Goal: Task Accomplishment & Management: Manage account settings

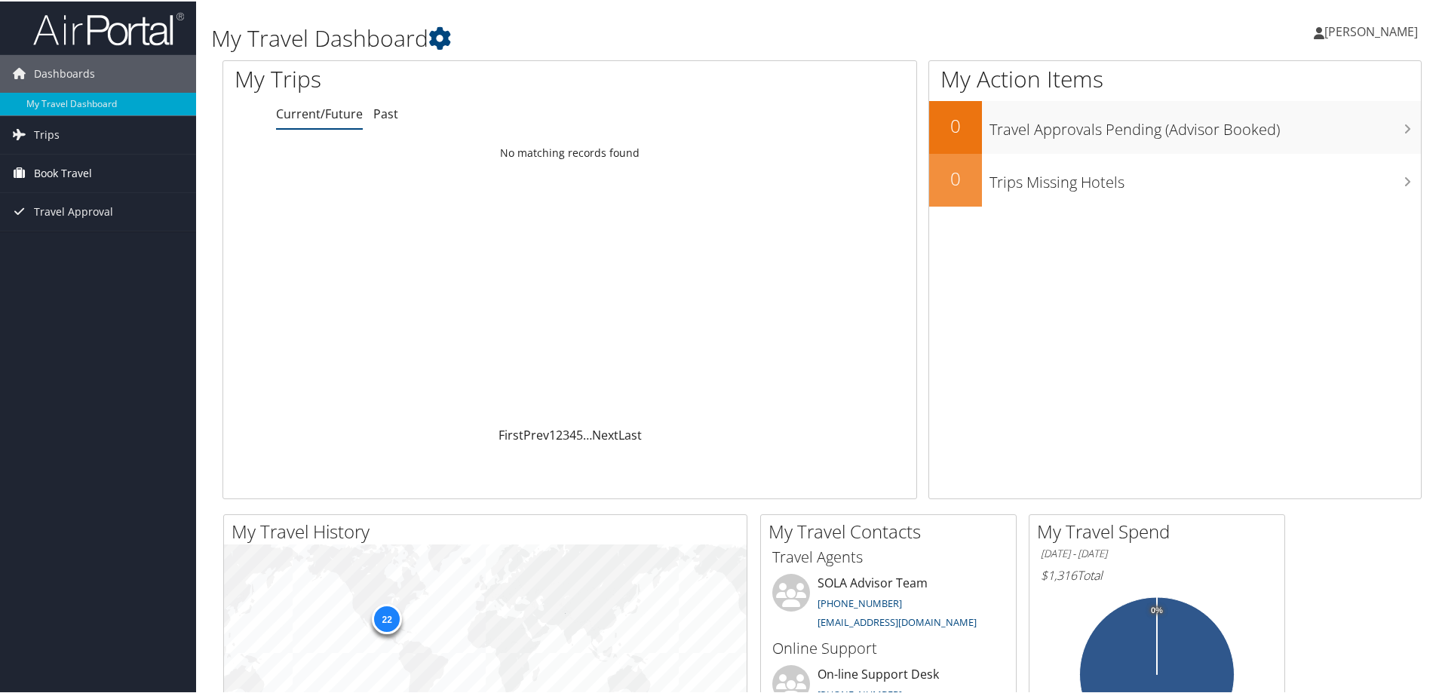
click at [60, 169] on span "Book Travel" at bounding box center [63, 172] width 58 height 38
click at [114, 225] on link "Book/Manage Online Trips" at bounding box center [98, 224] width 196 height 23
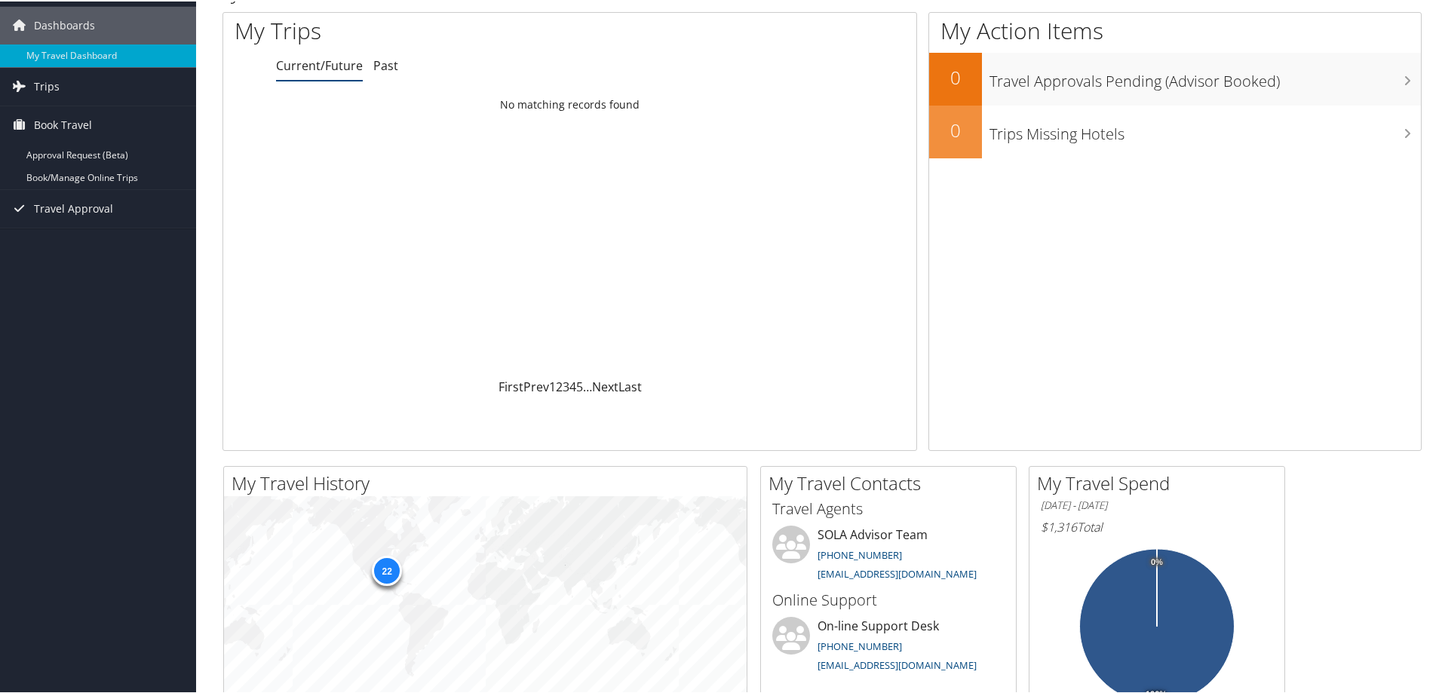
scroll to position [75, 0]
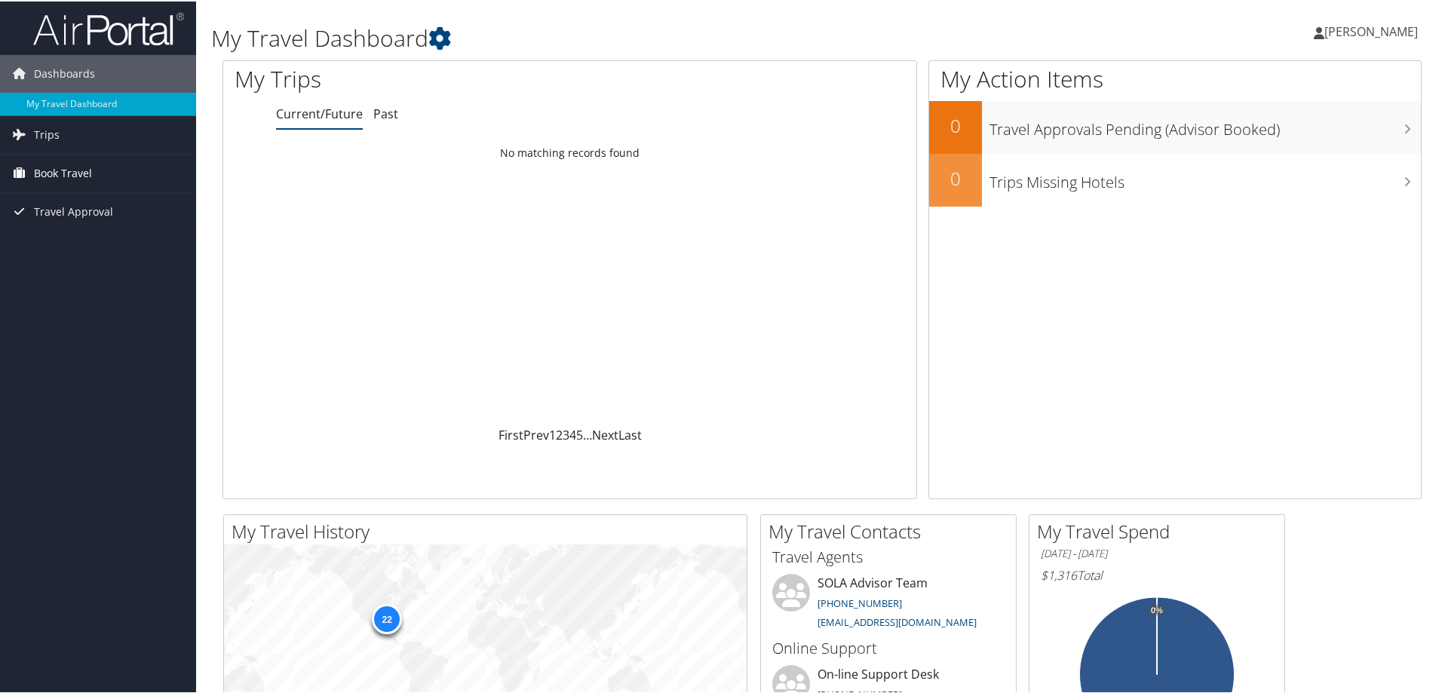
click at [65, 177] on span "Book Travel" at bounding box center [63, 172] width 58 height 38
click at [97, 225] on link "Book/Manage Online Trips" at bounding box center [98, 224] width 196 height 23
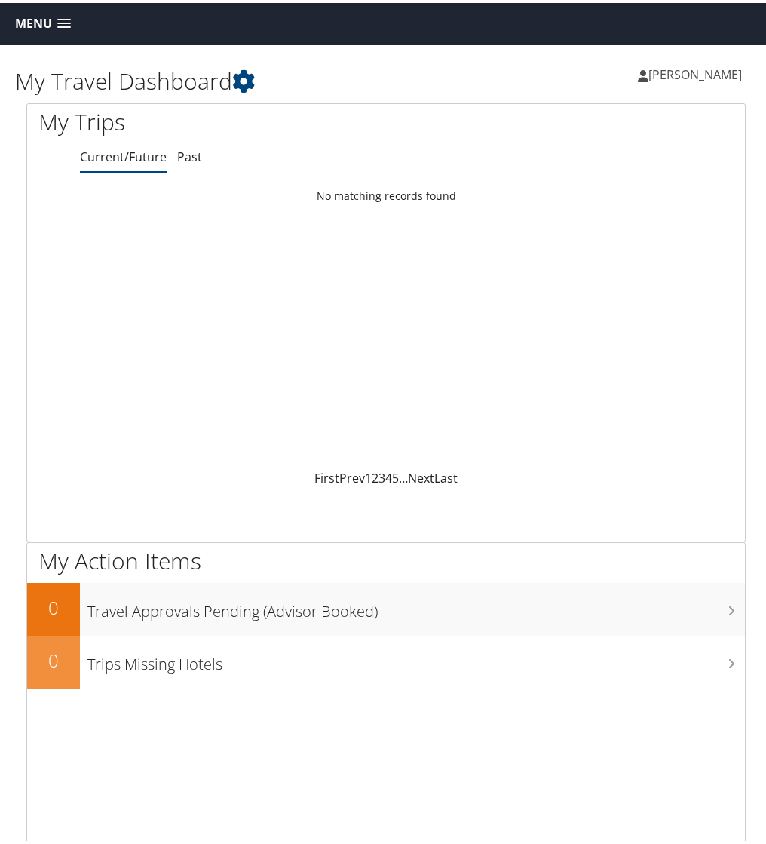
click at [63, 21] on span at bounding box center [64, 21] width 14 height 11
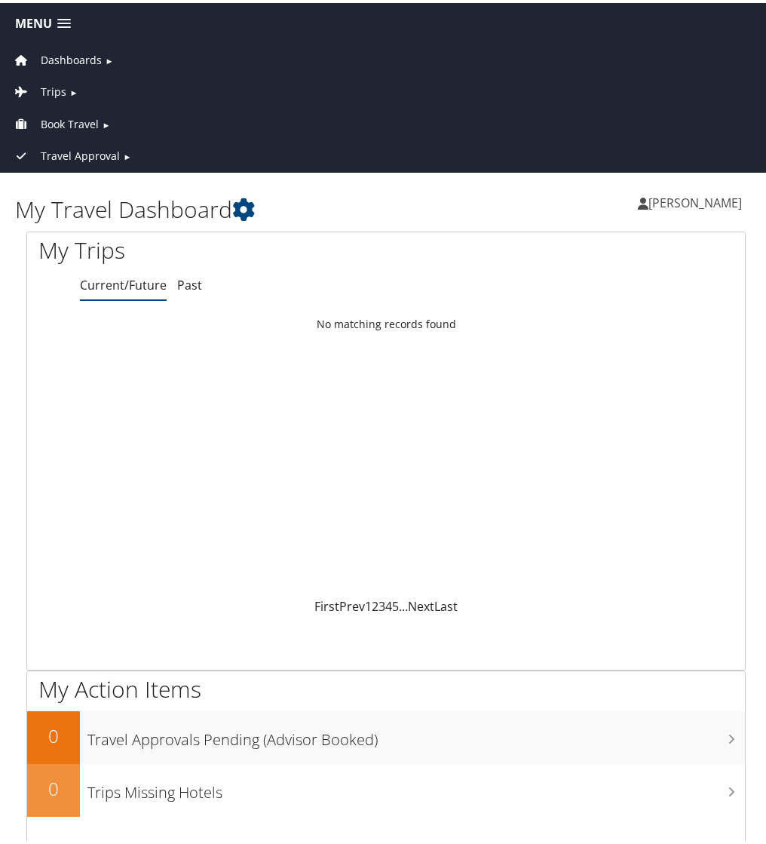
click at [64, 124] on span "Book Travel" at bounding box center [70, 121] width 58 height 17
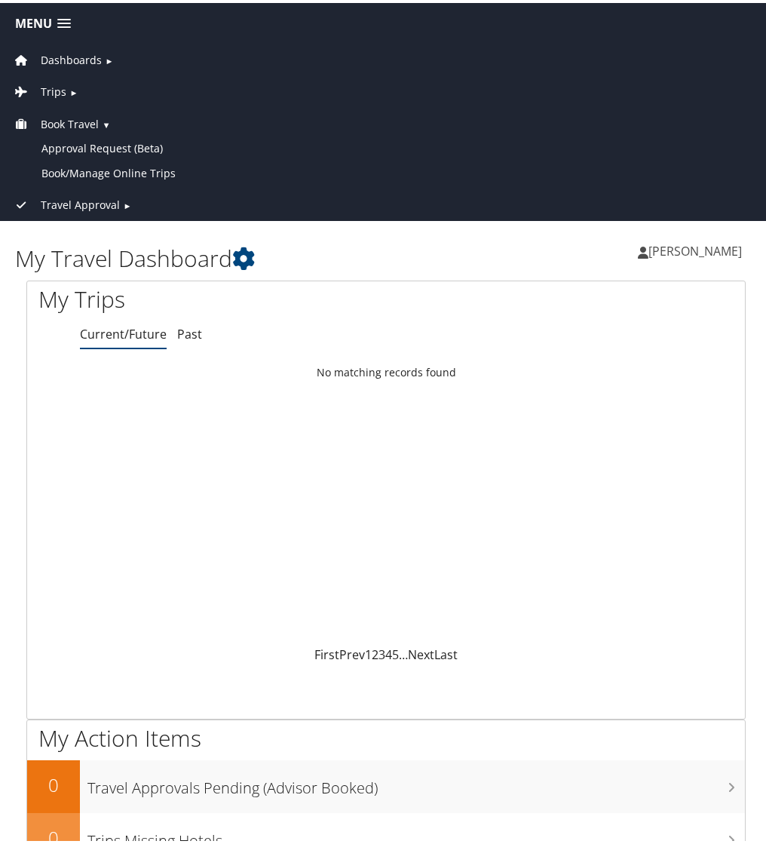
click at [60, 91] on span "Trips" at bounding box center [54, 89] width 26 height 17
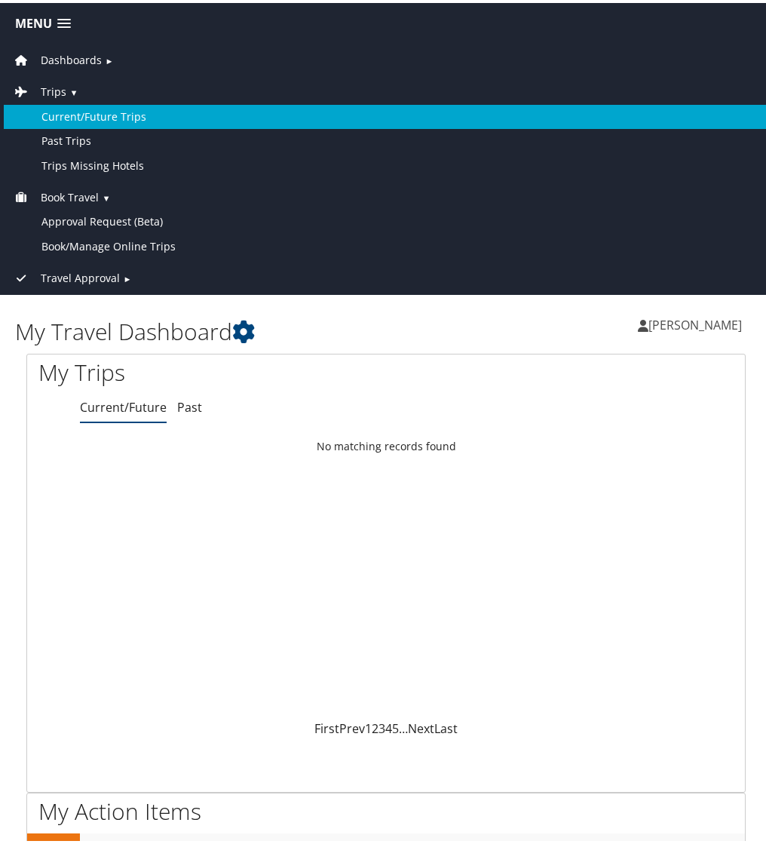
click at [70, 109] on link "Current/Future Trips" at bounding box center [386, 114] width 765 height 24
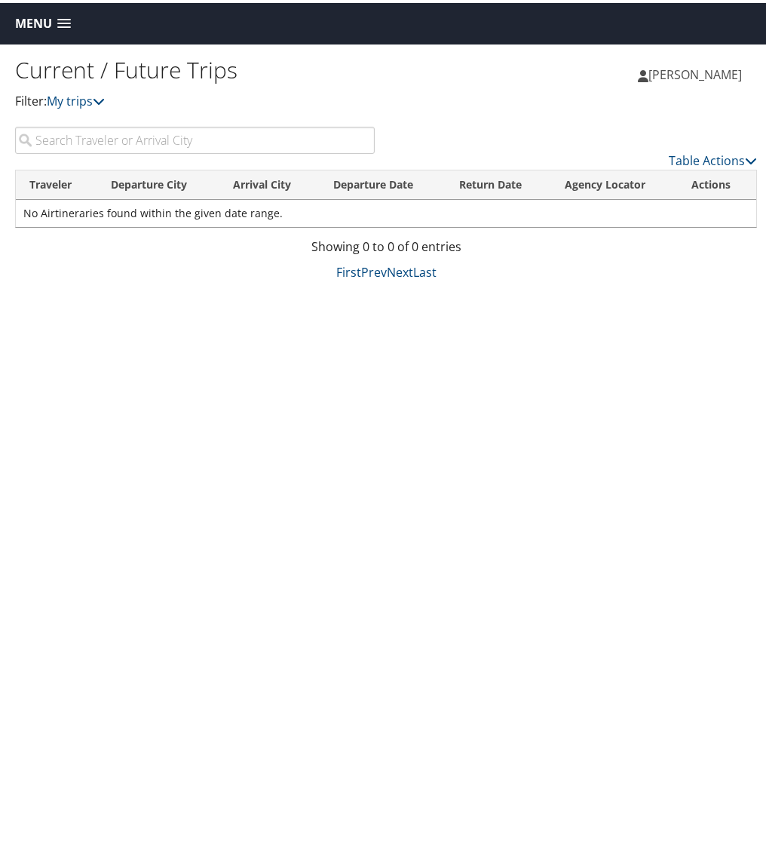
click at [78, 107] on p "Filter: My trips" at bounding box center [200, 99] width 371 height 20
click at [84, 100] on link "My trips" at bounding box center [76, 98] width 58 height 17
click at [75, 100] on link "My trips" at bounding box center [76, 98] width 58 height 17
click at [103, 98] on icon at bounding box center [99, 98] width 12 height 12
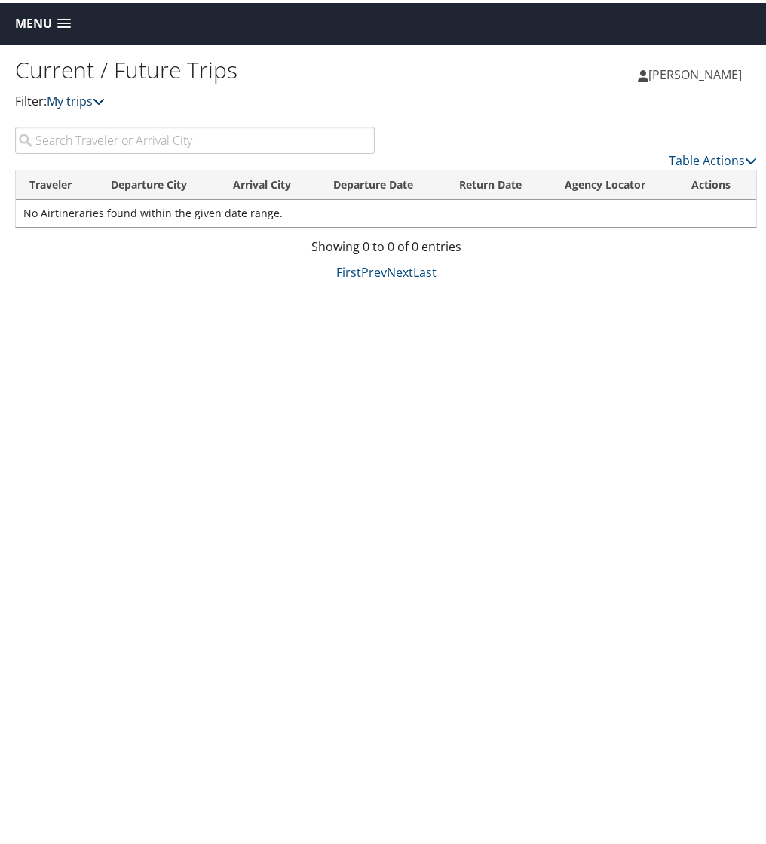
click at [59, 100] on link "My trips" at bounding box center [76, 98] width 58 height 17
click at [36, 98] on p "Filter: My trips" at bounding box center [200, 99] width 371 height 20
click at [90, 96] on link "My trips" at bounding box center [76, 98] width 58 height 17
click at [723, 161] on link "Table Actions" at bounding box center [713, 157] width 88 height 17
click at [722, 160] on div at bounding box center [386, 422] width 772 height 844
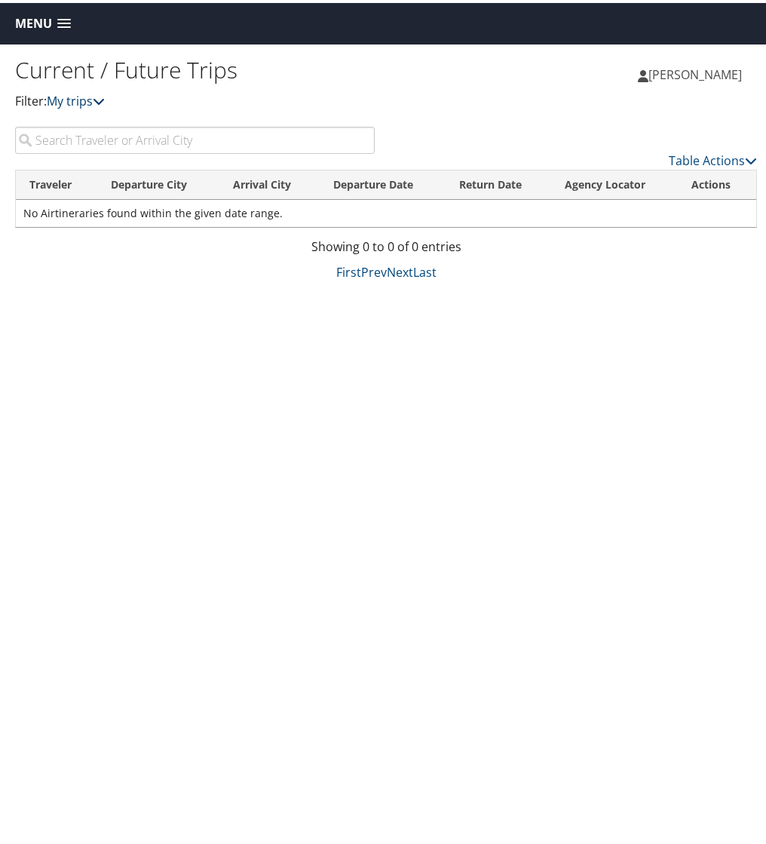
click at [69, 106] on link "My trips" at bounding box center [76, 98] width 58 height 17
click at [54, 26] on link "Menu" at bounding box center [43, 20] width 71 height 25
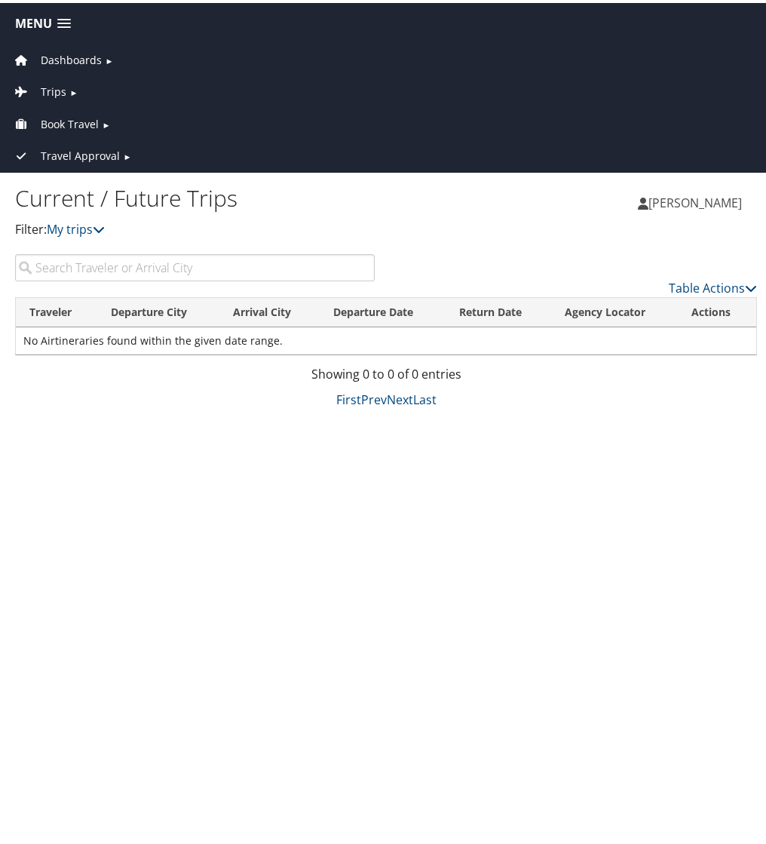
click at [56, 87] on span "Trips" at bounding box center [54, 89] width 26 height 17
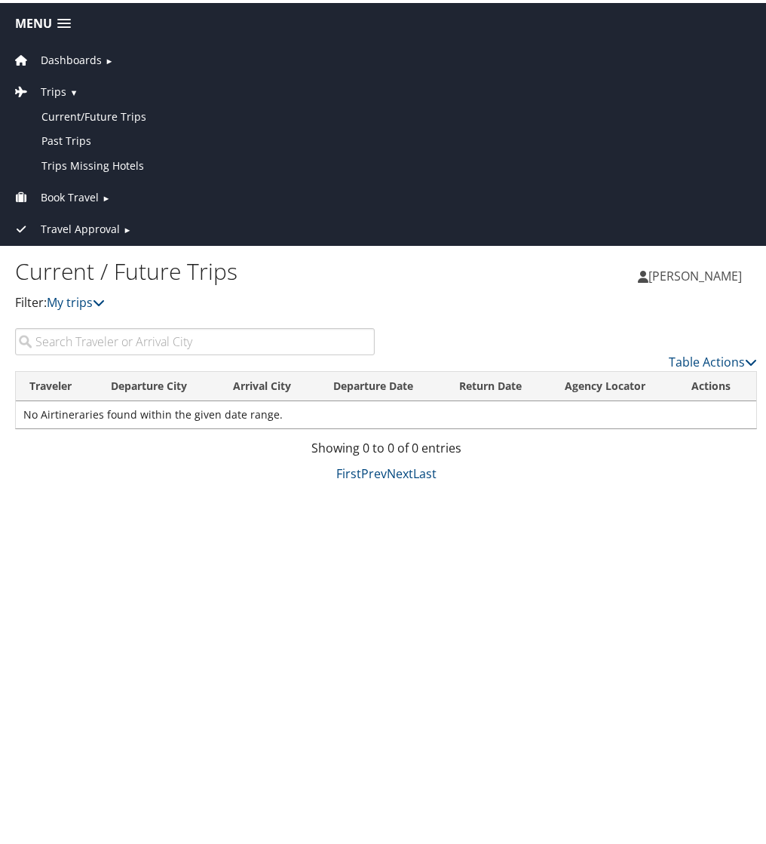
click at [78, 60] on span "Dashboards" at bounding box center [71, 57] width 61 height 17
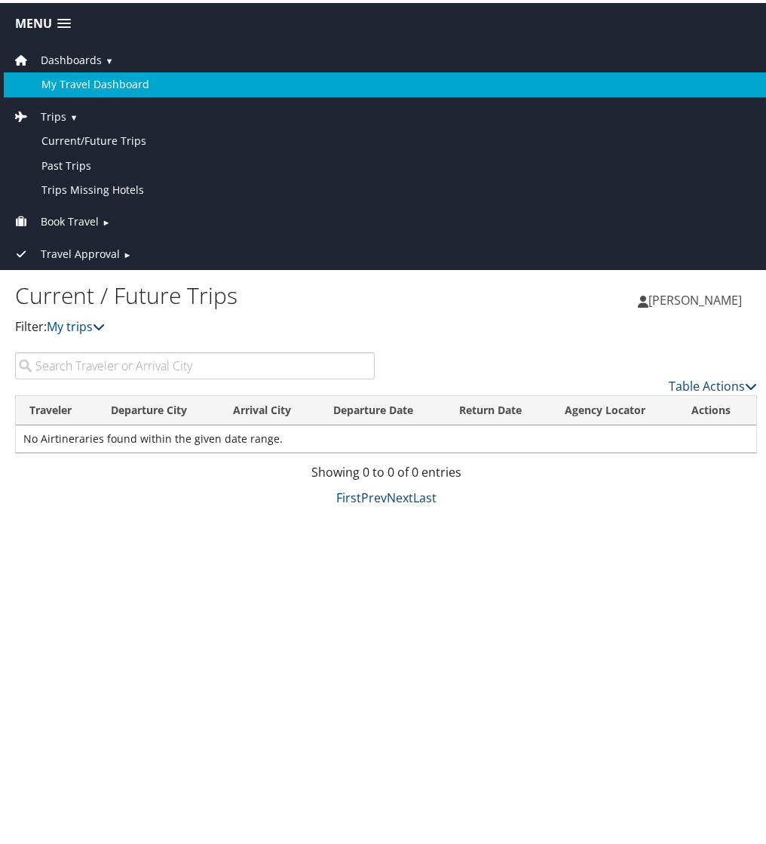
click at [94, 78] on link "My Travel Dashboard" at bounding box center [386, 81] width 765 height 24
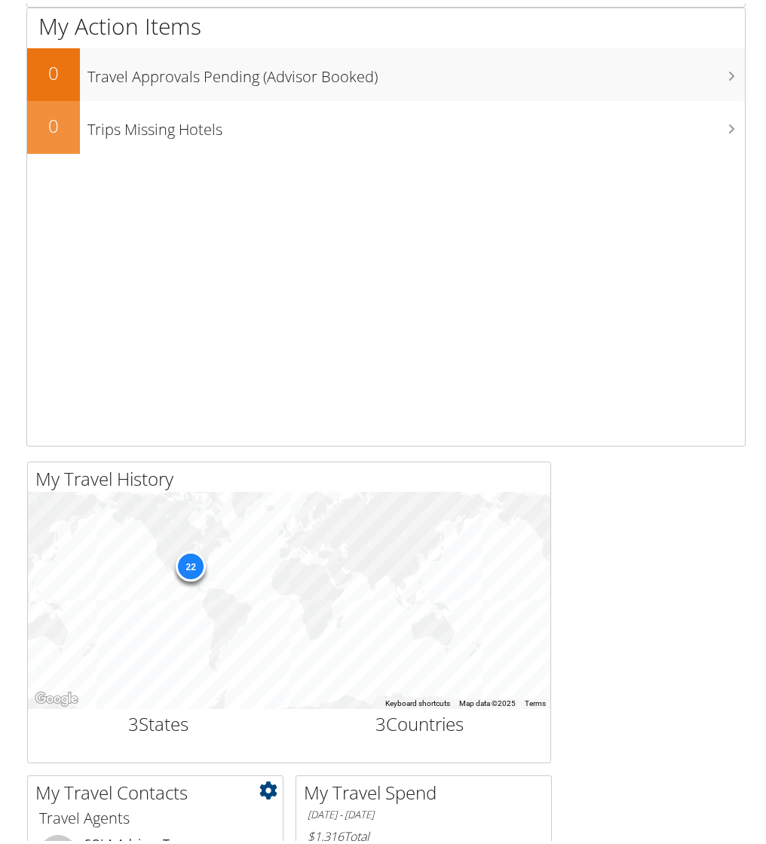
scroll to position [502, 0]
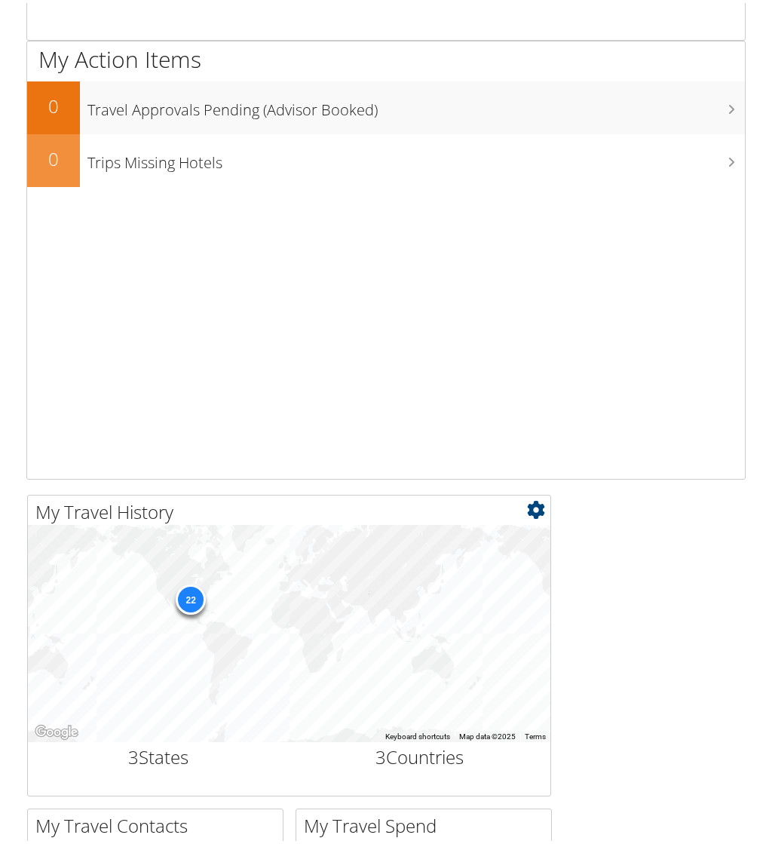
click at [195, 603] on div "22" at bounding box center [191, 596] width 30 height 30
click at [191, 597] on div "22" at bounding box center [191, 596] width 30 height 30
click at [363, 595] on div "22" at bounding box center [289, 630] width 523 height 217
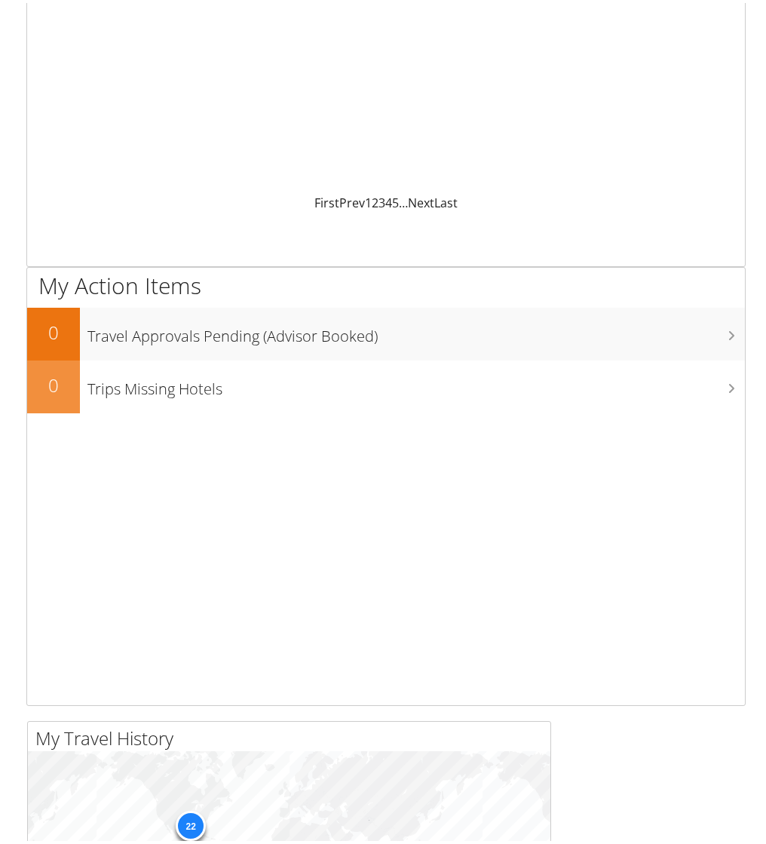
scroll to position [0, 0]
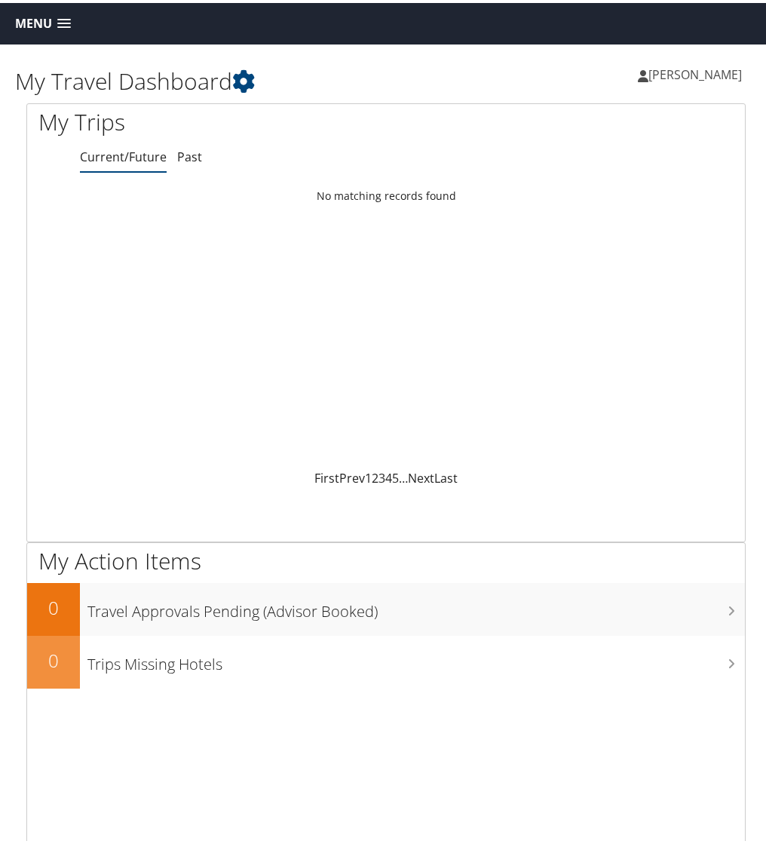
click at [66, 20] on span at bounding box center [64, 21] width 14 height 11
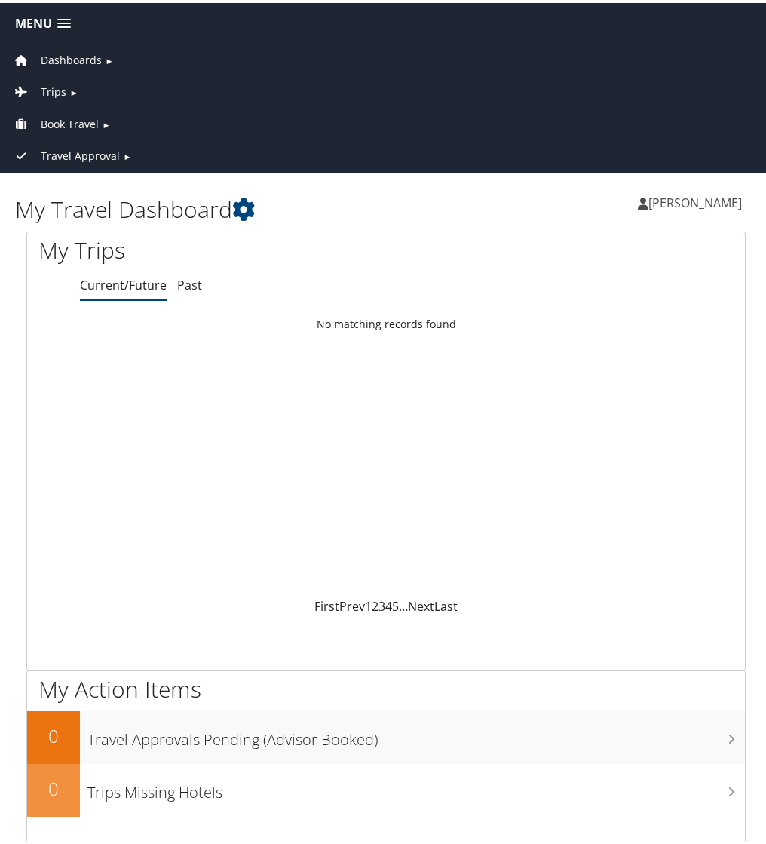
click at [72, 92] on span "►" at bounding box center [73, 89] width 8 height 11
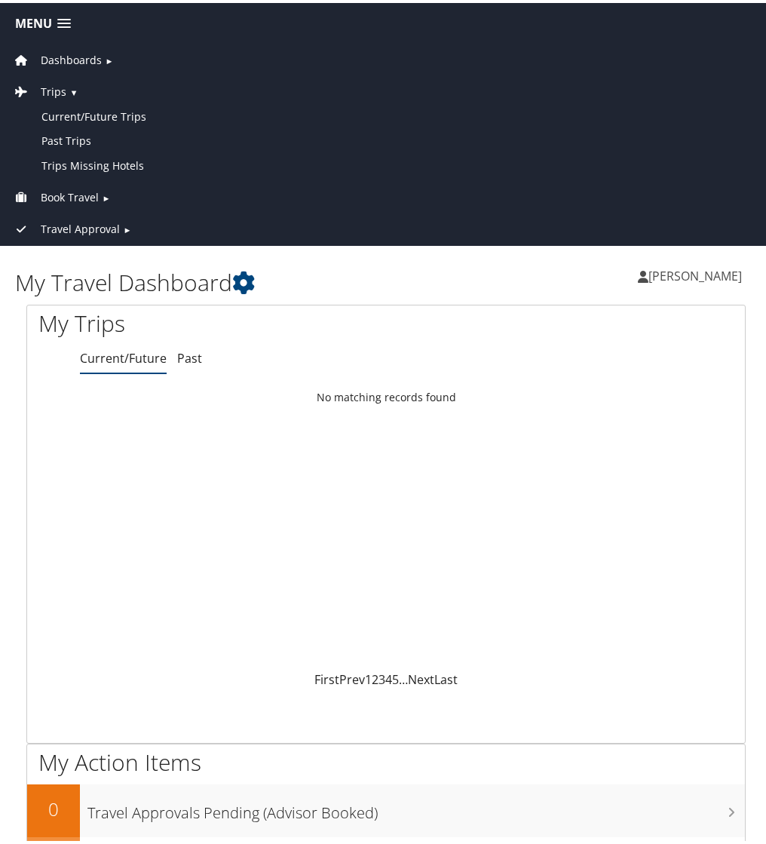
click at [98, 197] on span "Book Travel" at bounding box center [70, 194] width 58 height 17
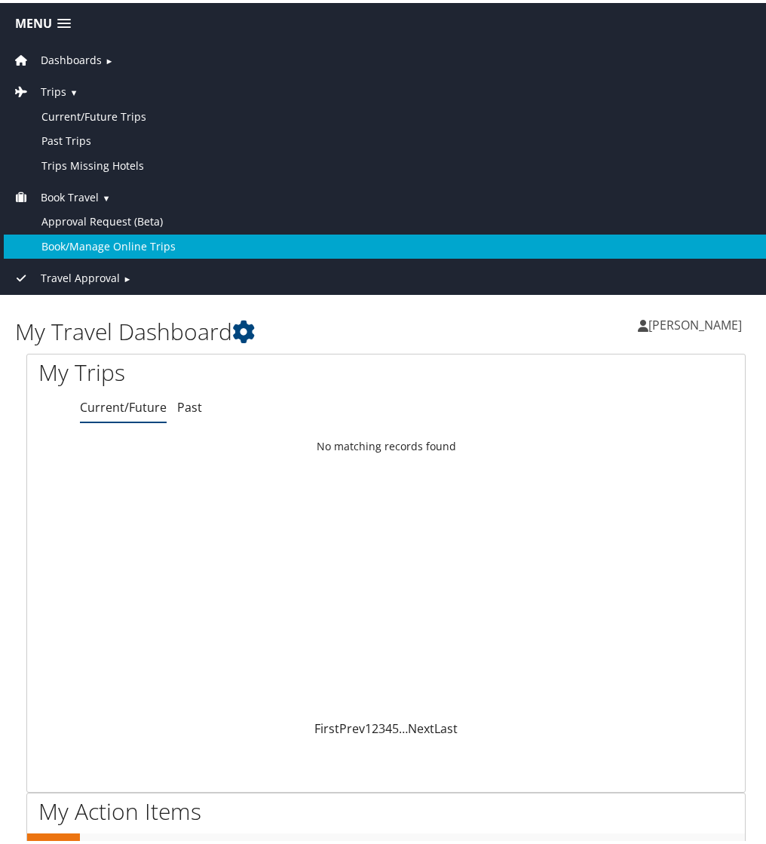
click at [105, 244] on link "Book/Manage Online Trips" at bounding box center [386, 244] width 765 height 24
